Goal: Obtain resource: Obtain resource

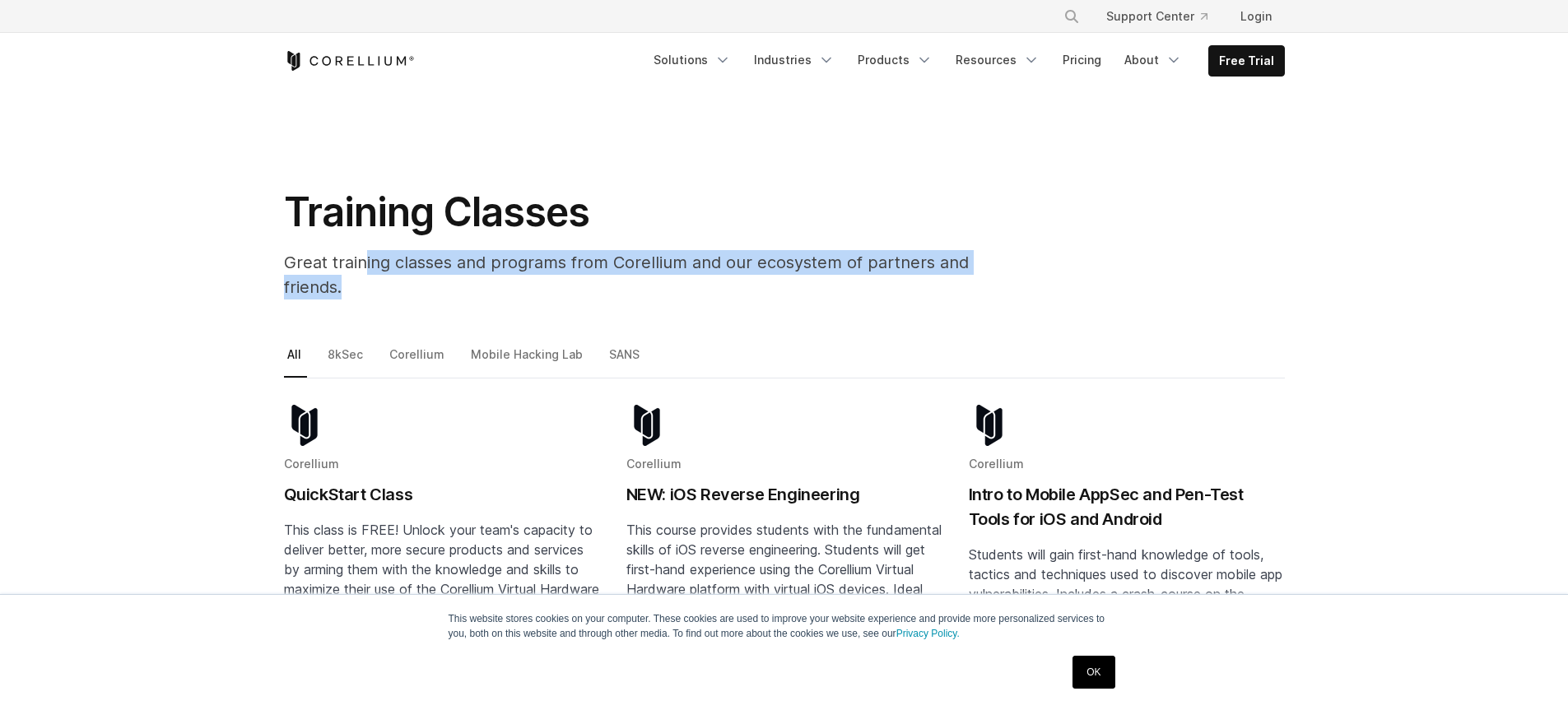
drag, startPoint x: 362, startPoint y: 265, endPoint x: 1036, endPoint y: 255, distance: 674.1
click at [1036, 255] on div "Training Classes Great training classes and programs from Corellium and our eco…" at bounding box center [654, 249] width 774 height 125
click at [1059, 285] on div "Training Classes Great training classes and programs from Corellium and our eco…" at bounding box center [784, 249] width 1034 height 125
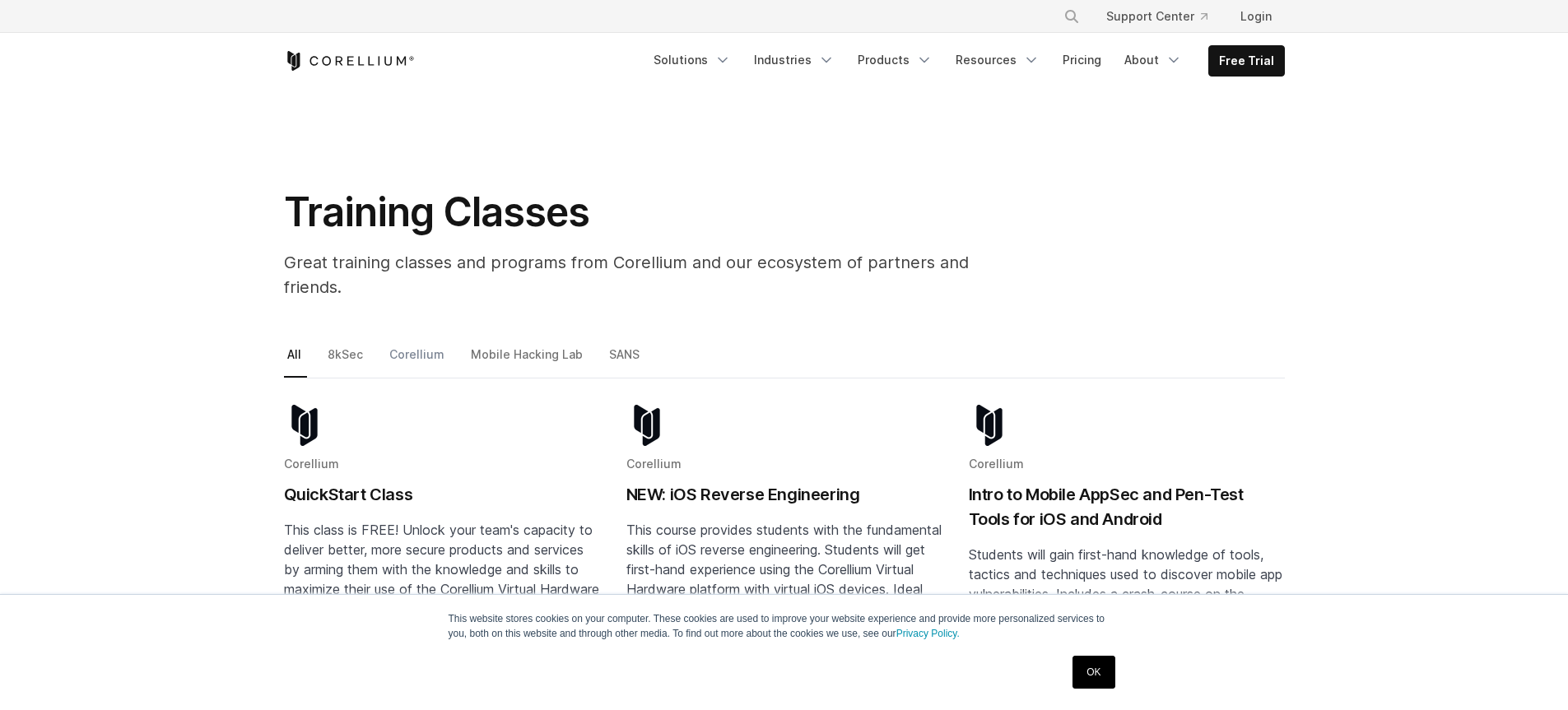
click at [422, 344] on link "Corellium" at bounding box center [417, 361] width 65 height 34
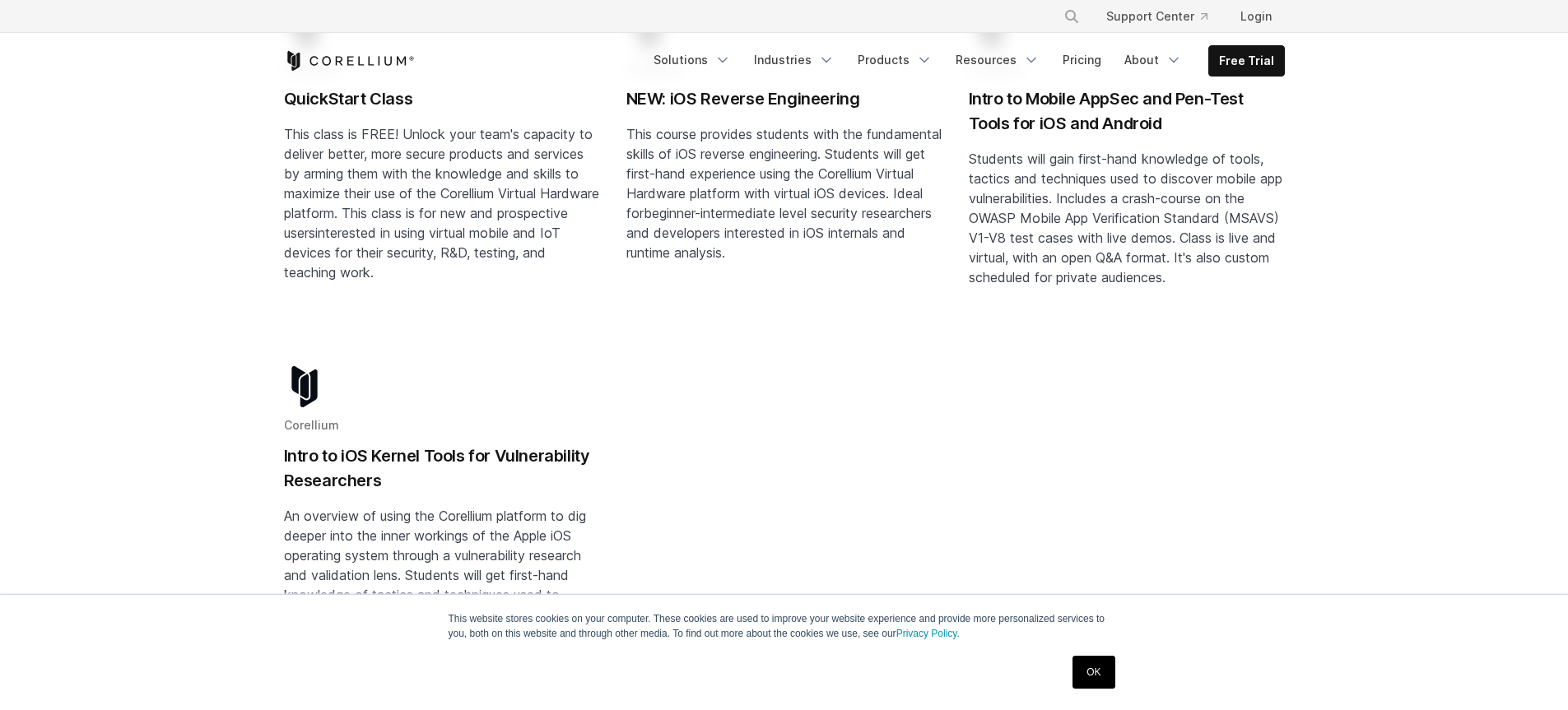
scroll to position [395, 0]
click at [1084, 174] on span "Students will gain first-hand knowledge of tools, tactics and techniques used t…" at bounding box center [1125, 218] width 314 height 135
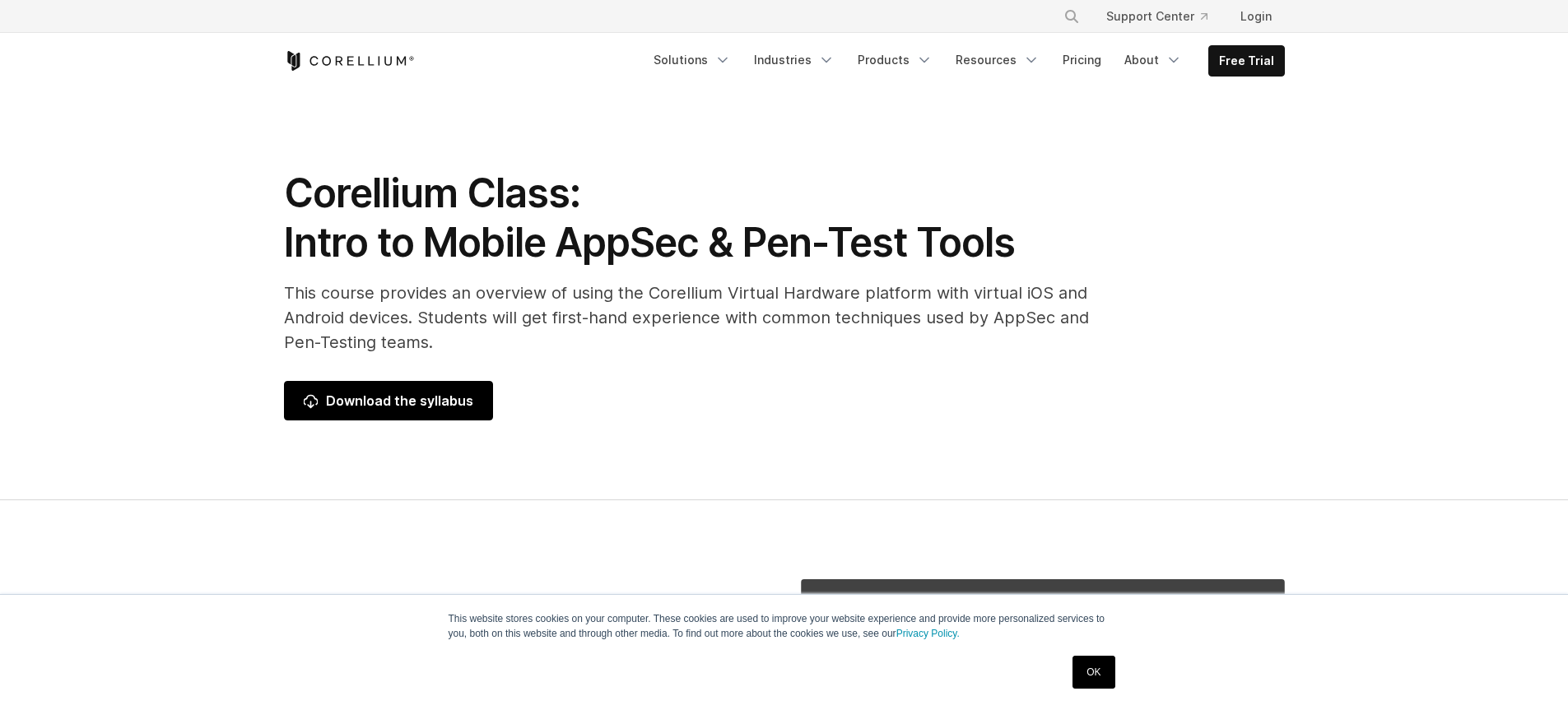
click at [478, 403] on link "Download the syllabus" at bounding box center [388, 401] width 209 height 40
